Goal: Transaction & Acquisition: Purchase product/service

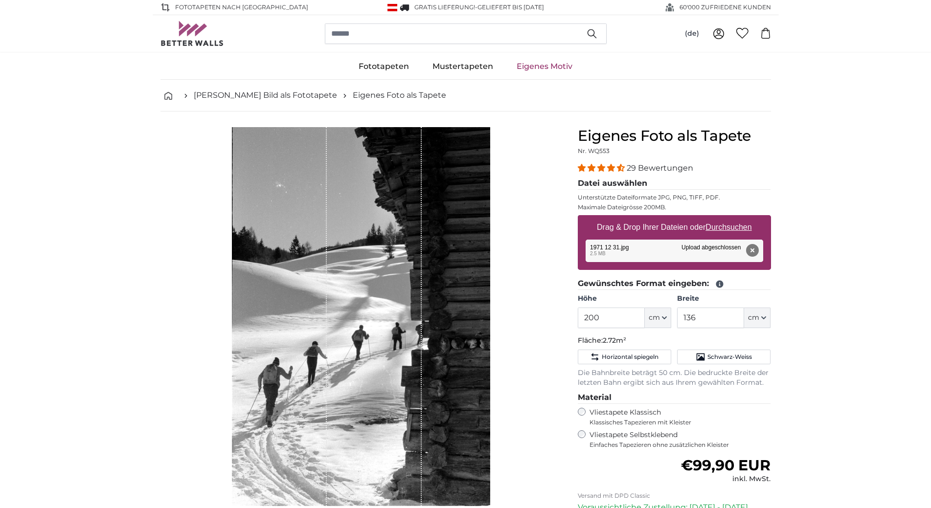
scroll to position [69, 0]
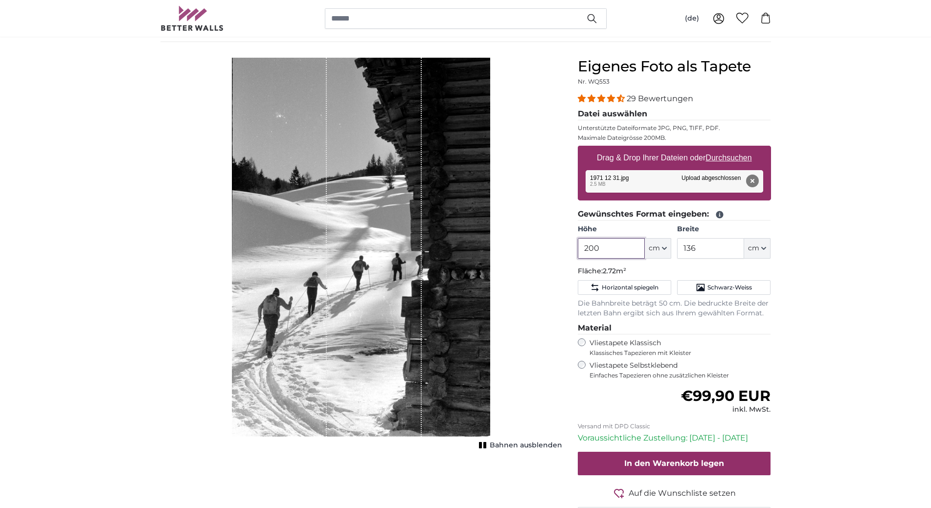
drag, startPoint x: 592, startPoint y: 248, endPoint x: 562, endPoint y: 250, distance: 29.4
click at [578, 250] on input "200" at bounding box center [611, 248] width 67 height 21
drag, startPoint x: 695, startPoint y: 248, endPoint x: 669, endPoint y: 250, distance: 26.4
click at [677, 250] on input "136" at bounding box center [710, 248] width 67 height 21
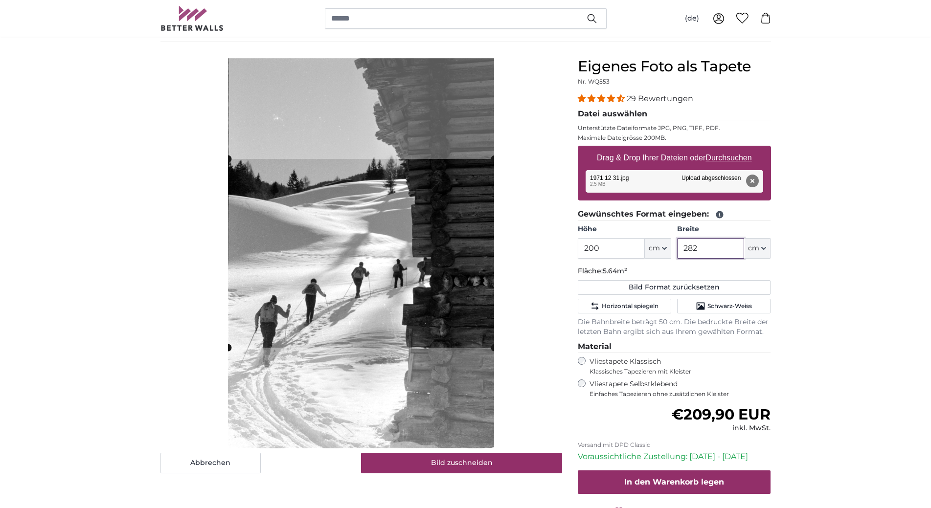
type input "282"
click at [616, 247] on input "200" at bounding box center [611, 248] width 67 height 21
drag, startPoint x: 615, startPoint y: 247, endPoint x: 578, endPoint y: 251, distance: 37.4
click at [578, 251] on input "200" at bounding box center [611, 248] width 67 height 21
type input "360"
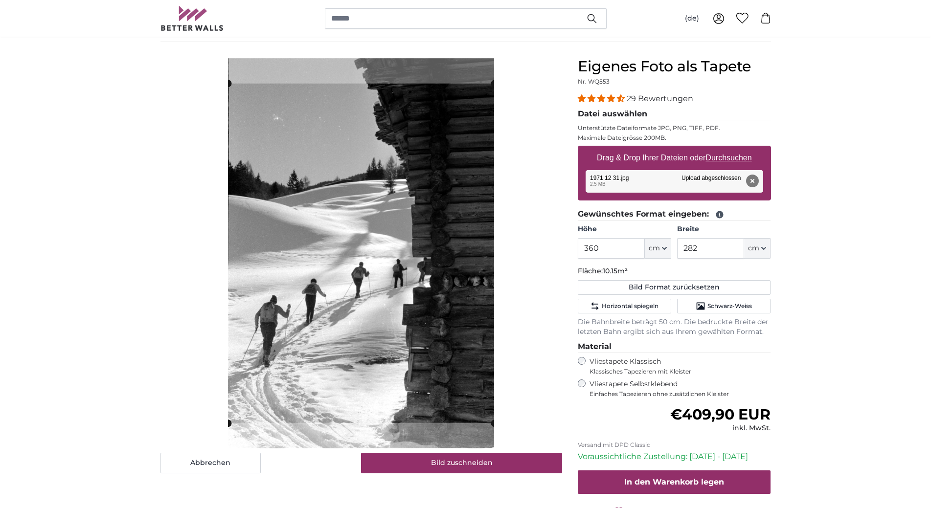
click at [720, 263] on fieldset "Gewünschtes Format eingeben: Höhe 360 ft cm Centimeter (cm) Inches (inch) Feet …" at bounding box center [674, 272] width 193 height 129
click at [708, 287] on button "Bild Format zurücksetzen" at bounding box center [674, 287] width 193 height 15
type input "200"
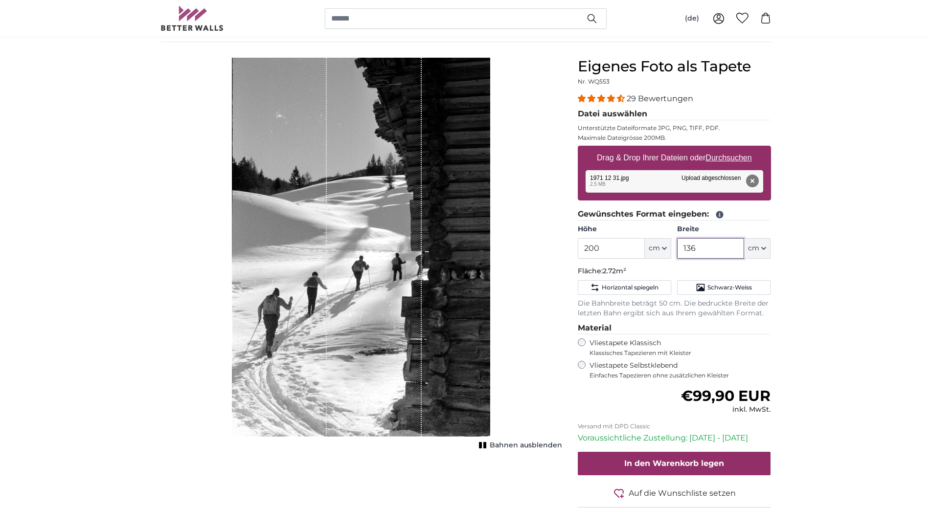
drag, startPoint x: 700, startPoint y: 249, endPoint x: 668, endPoint y: 250, distance: 32.3
click at [677, 250] on input "136" at bounding box center [710, 248] width 67 height 21
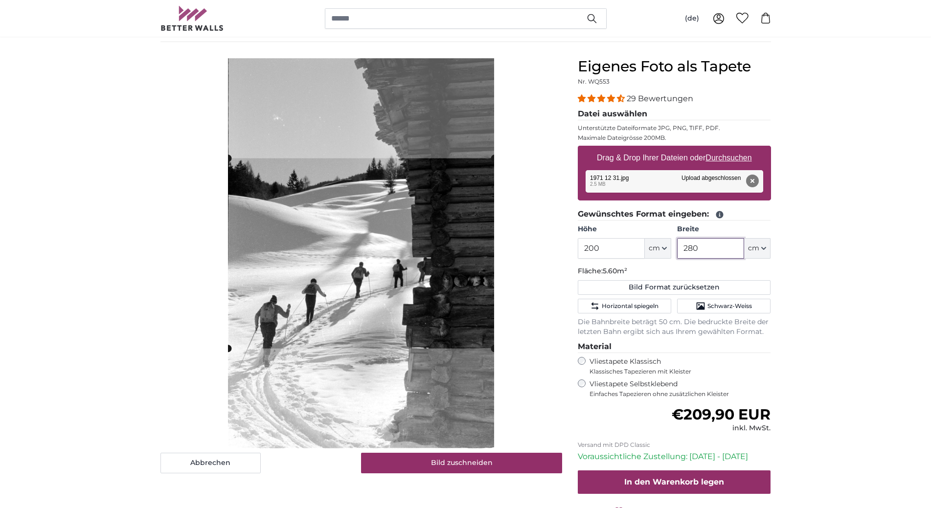
type input "280"
click at [621, 244] on input "200" at bounding box center [611, 248] width 67 height 21
drag, startPoint x: 621, startPoint y: 244, endPoint x: 540, endPoint y: 249, distance: 81.3
click at [578, 249] on input "200" at bounding box center [611, 248] width 67 height 21
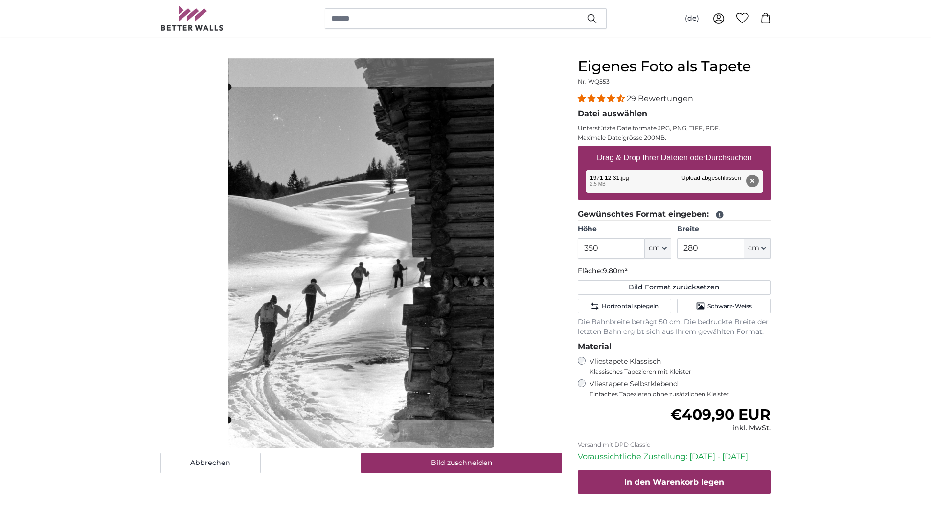
click at [589, 248] on input "350" at bounding box center [611, 248] width 67 height 21
type input "360"
click at [705, 246] on input "280" at bounding box center [710, 248] width 67 height 21
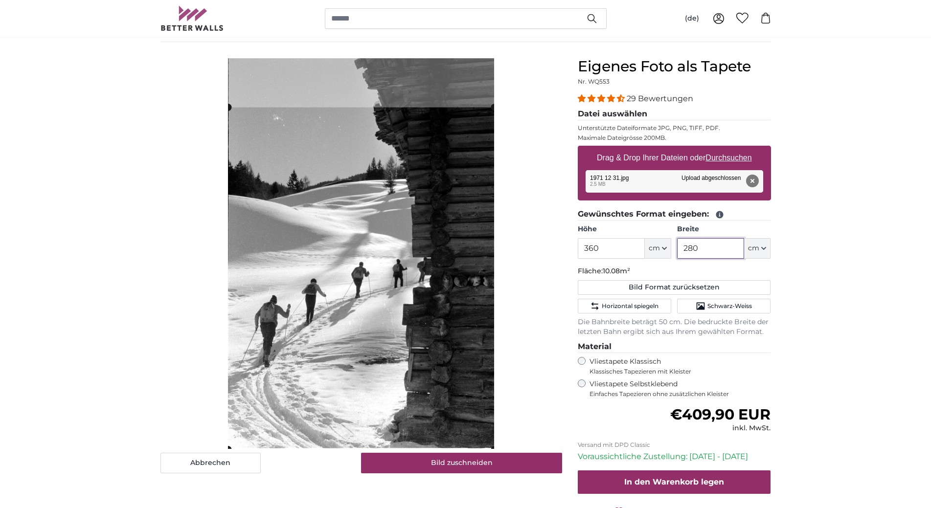
click at [445, 259] on cropper-handle at bounding box center [361, 279] width 266 height 342
